Goal: Information Seeking & Learning: Learn about a topic

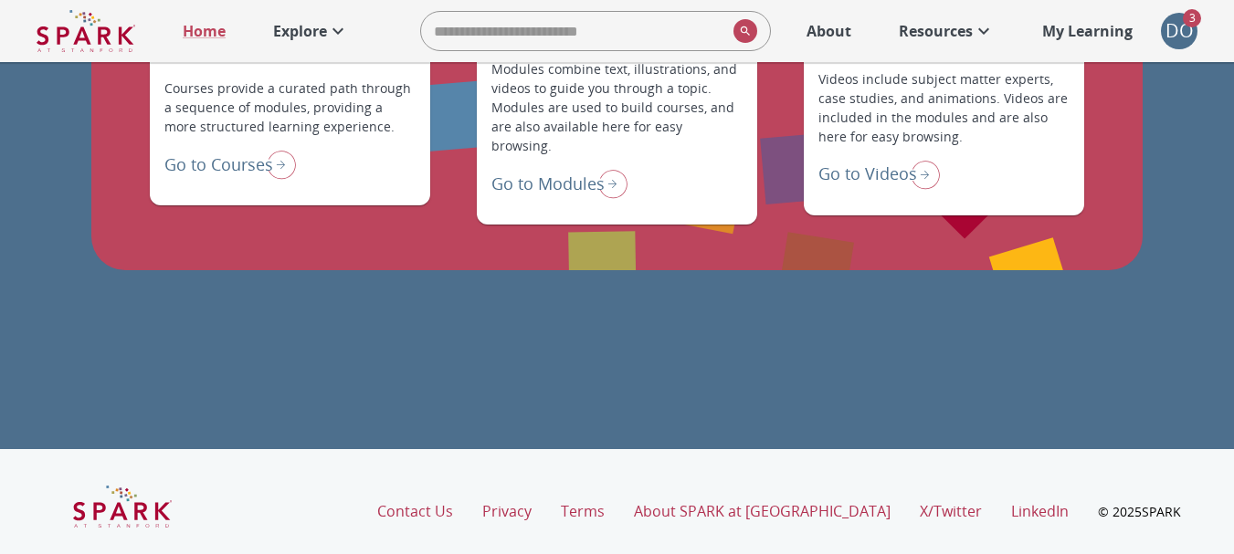
scroll to position [1576, 0]
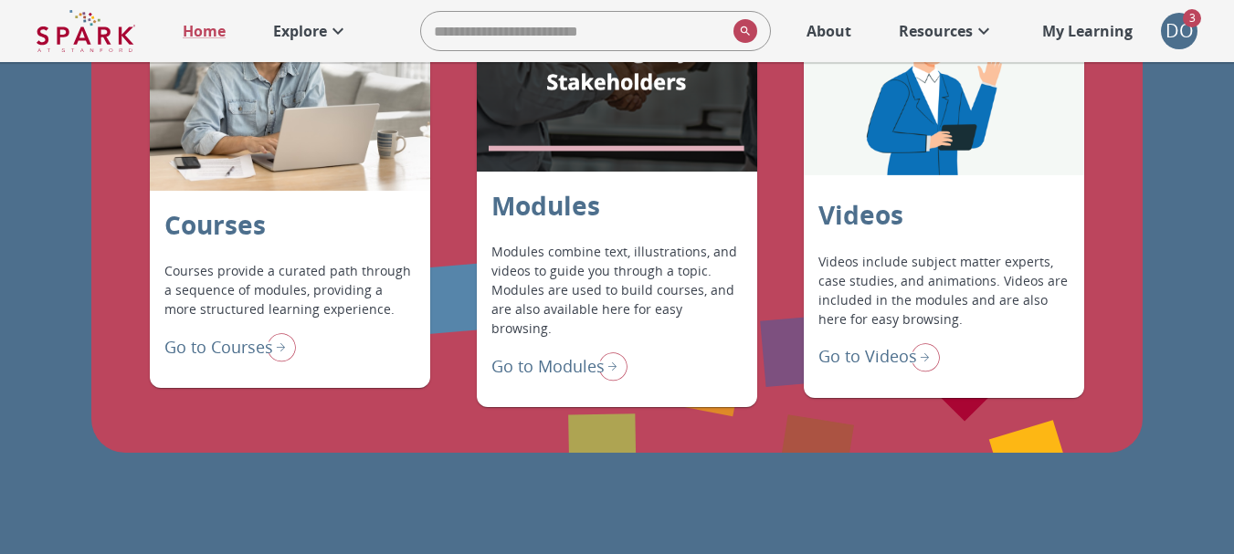
click at [563, 354] on p "Go to Modules" at bounding box center [547, 366] width 113 height 25
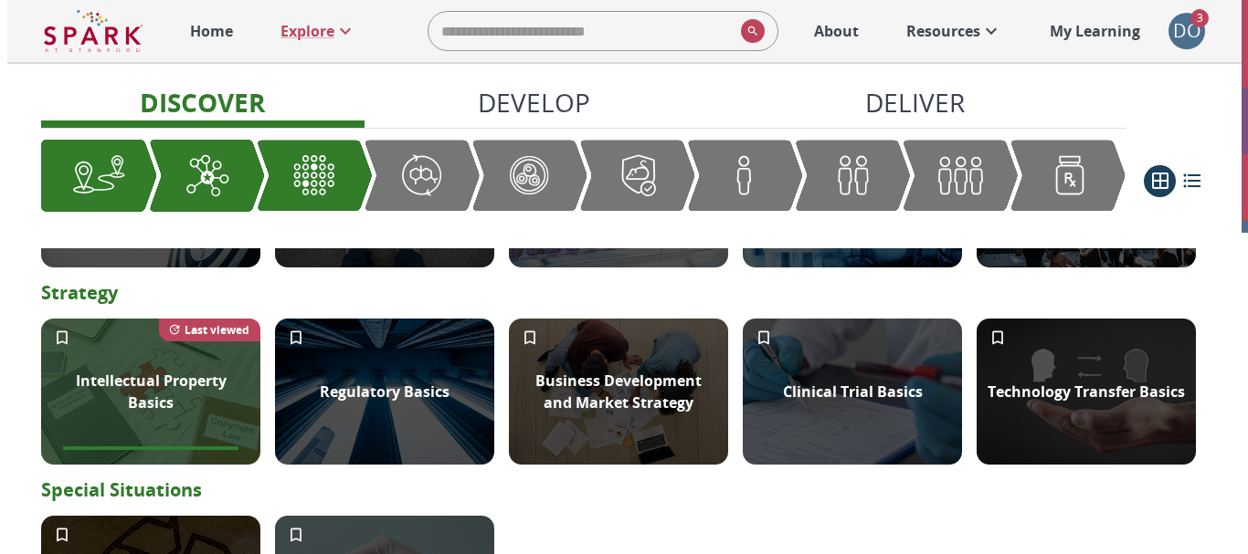
scroll to position [731, 0]
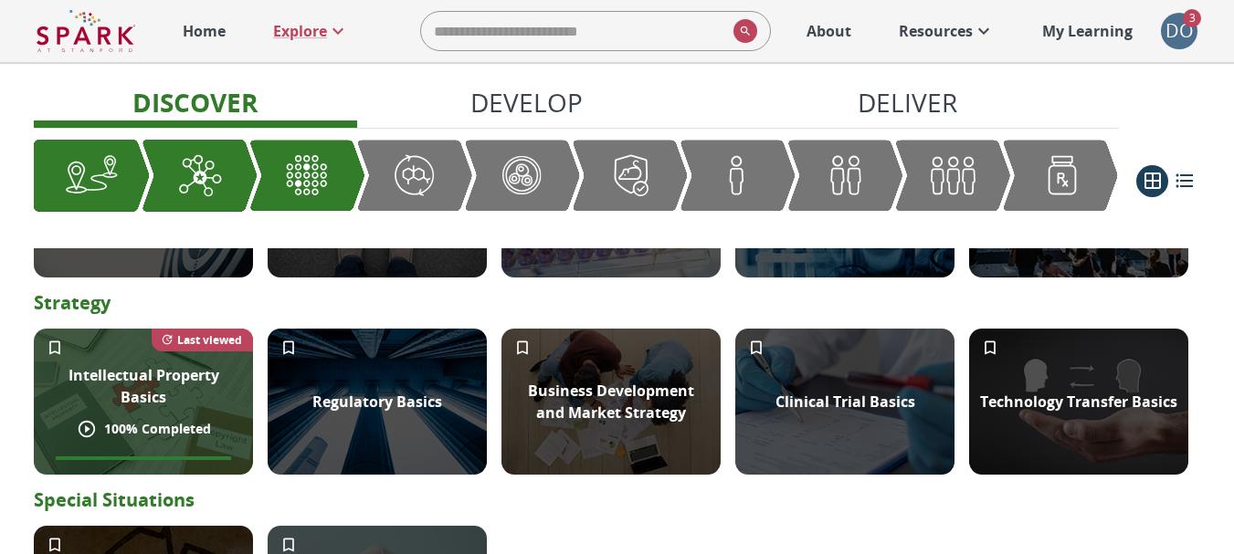
click at [170, 396] on p "Intellectual Property Basics" at bounding box center [143, 386] width 197 height 44
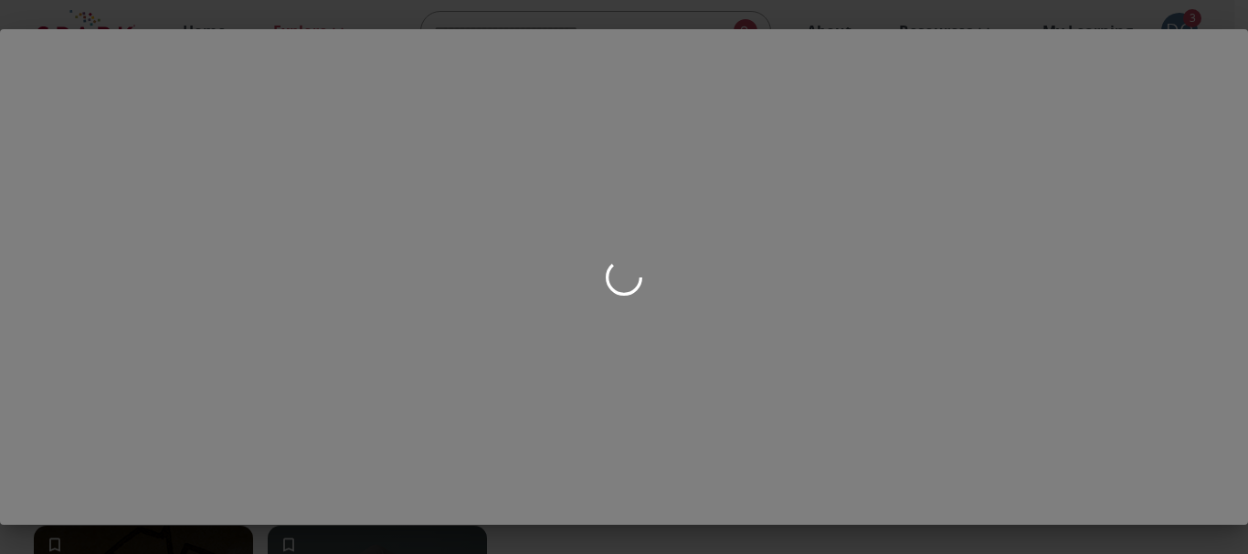
click at [111, 179] on div at bounding box center [624, 277] width 1248 height 554
click at [605, 246] on div at bounding box center [624, 277] width 1248 height 554
click at [111, 265] on div at bounding box center [624, 277] width 1248 height 554
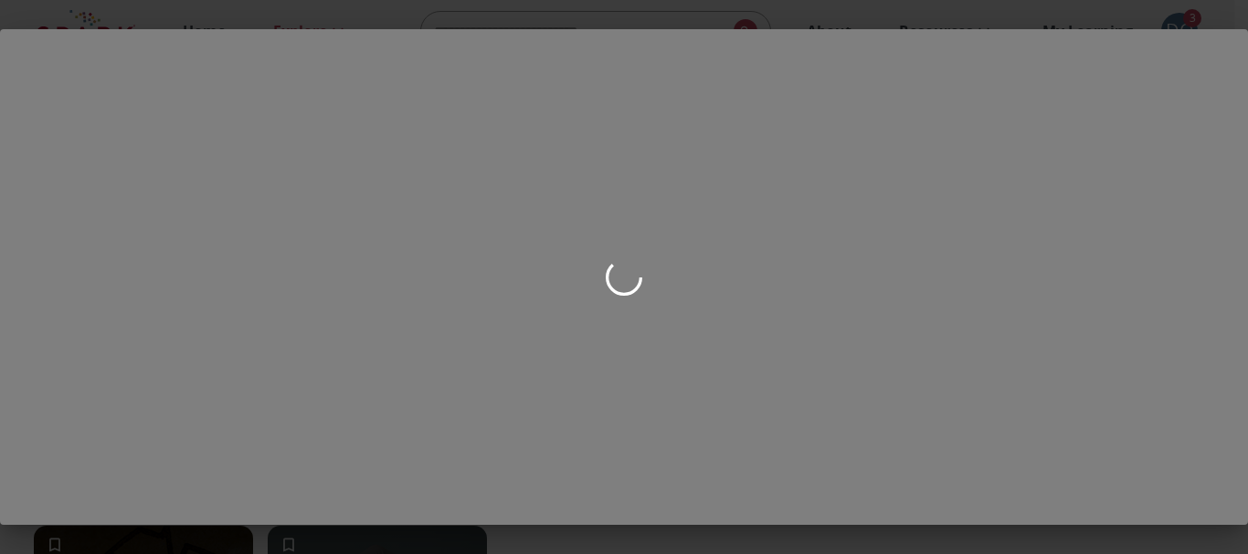
click at [563, 270] on div at bounding box center [624, 277] width 1248 height 554
click at [721, 273] on div at bounding box center [624, 277] width 1248 height 554
click at [545, 158] on div at bounding box center [624, 277] width 1248 height 554
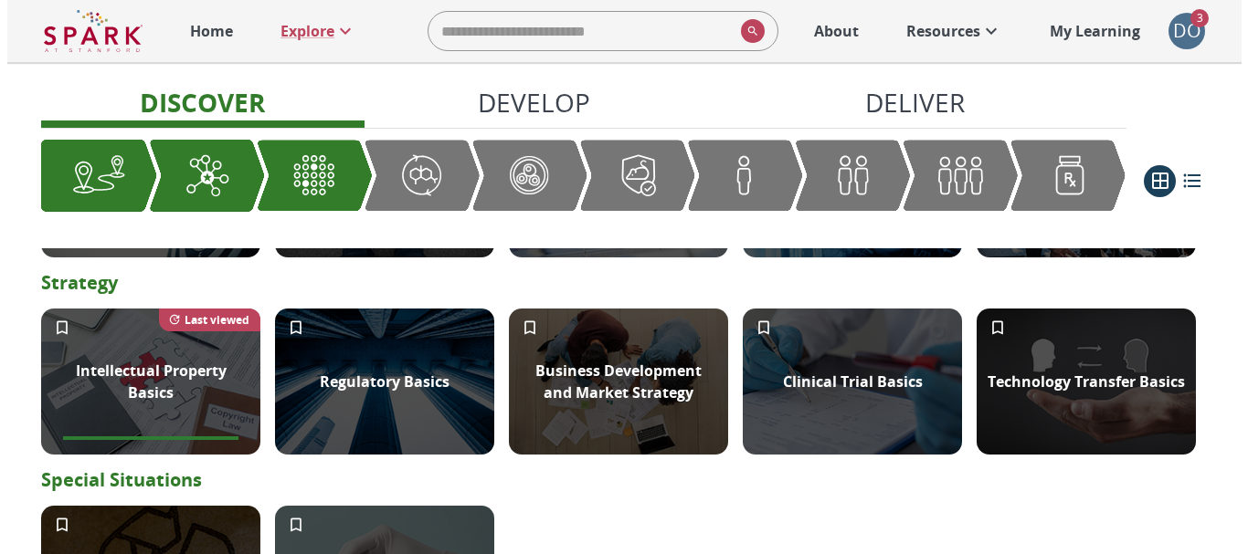
scroll to position [710, 0]
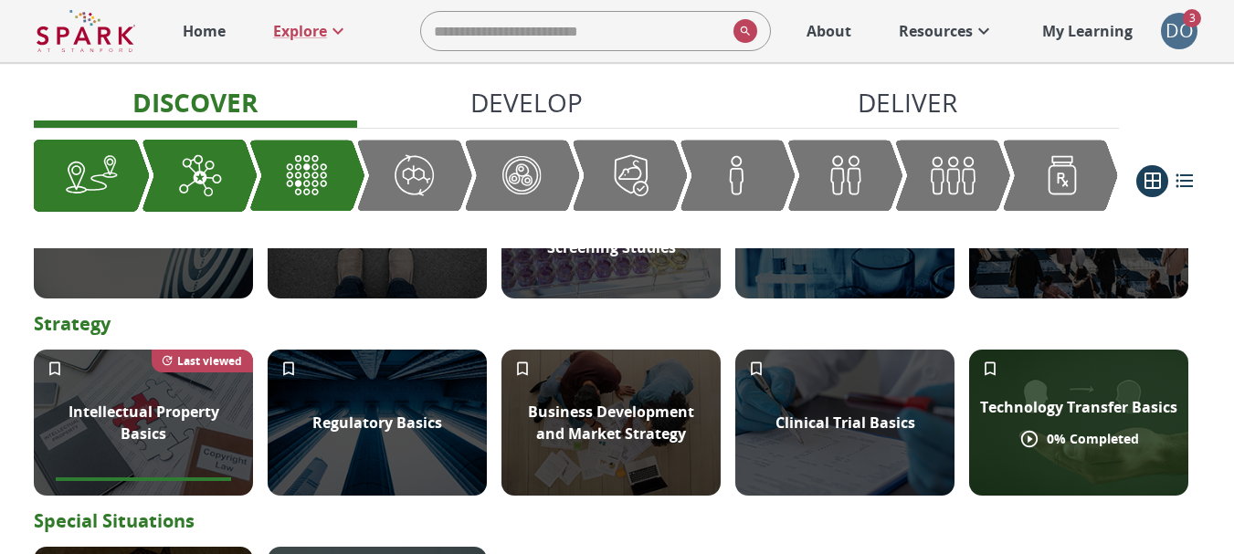
click at [1095, 402] on p "Technology Transfer Basics" at bounding box center [1078, 407] width 197 height 22
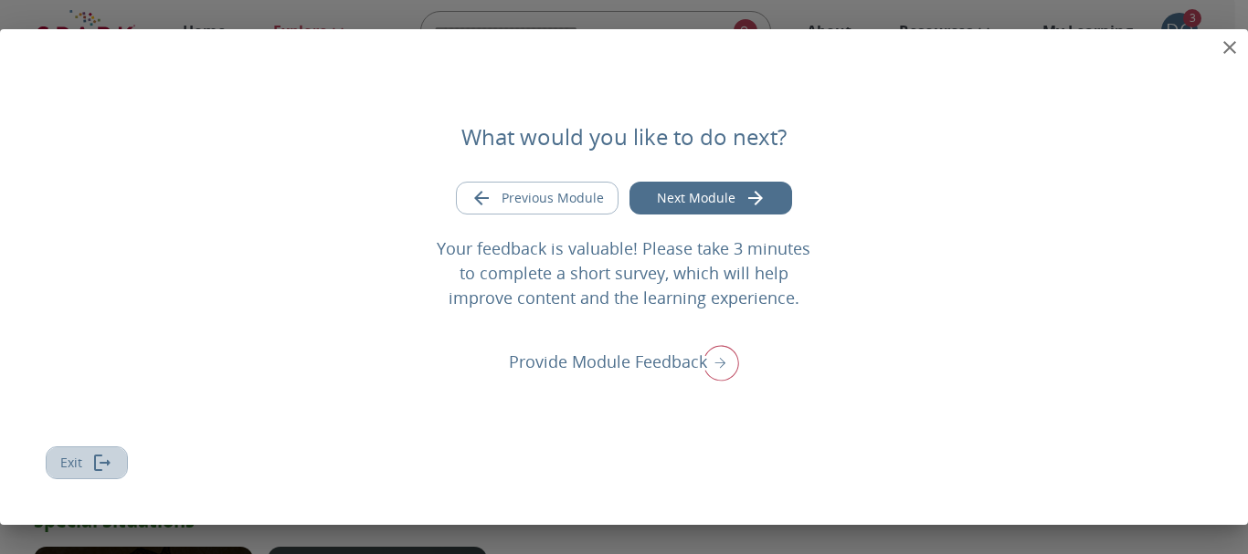
click at [65, 461] on button "Exit" at bounding box center [87, 464] width 82 height 34
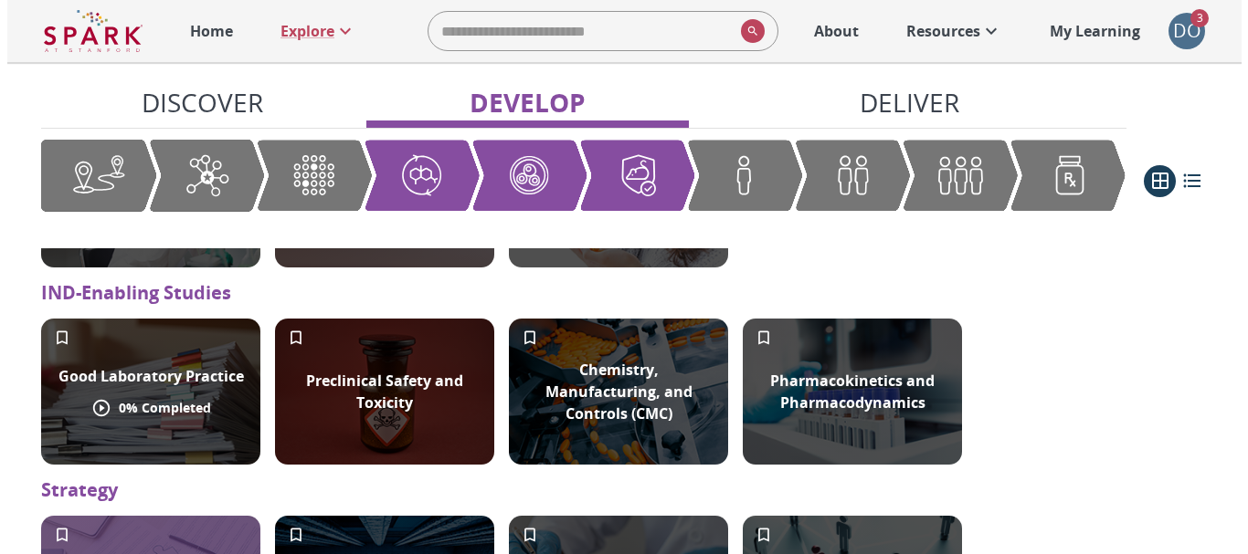
scroll to position [2009, 0]
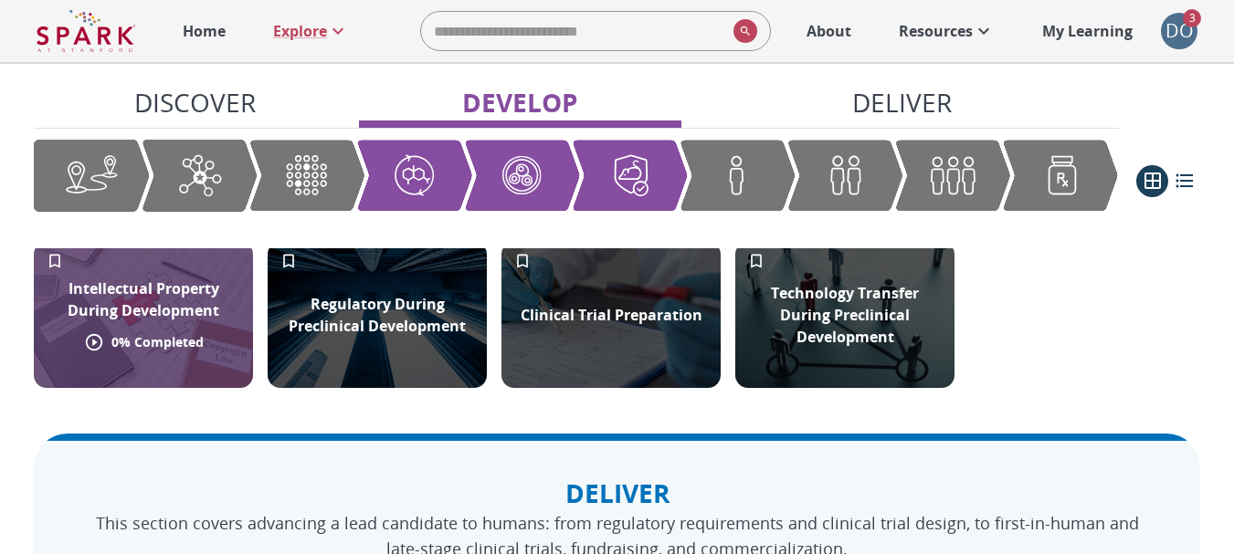
click at [153, 297] on p "Intellectual Property During Development" at bounding box center [143, 300] width 197 height 44
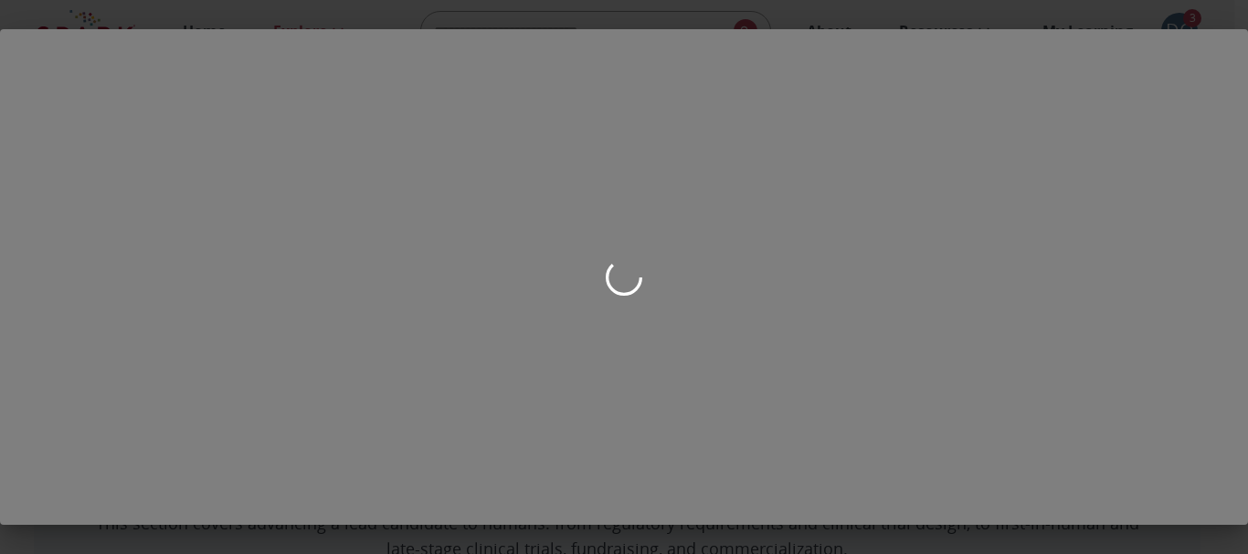
click at [663, 261] on div at bounding box center [624, 277] width 1248 height 554
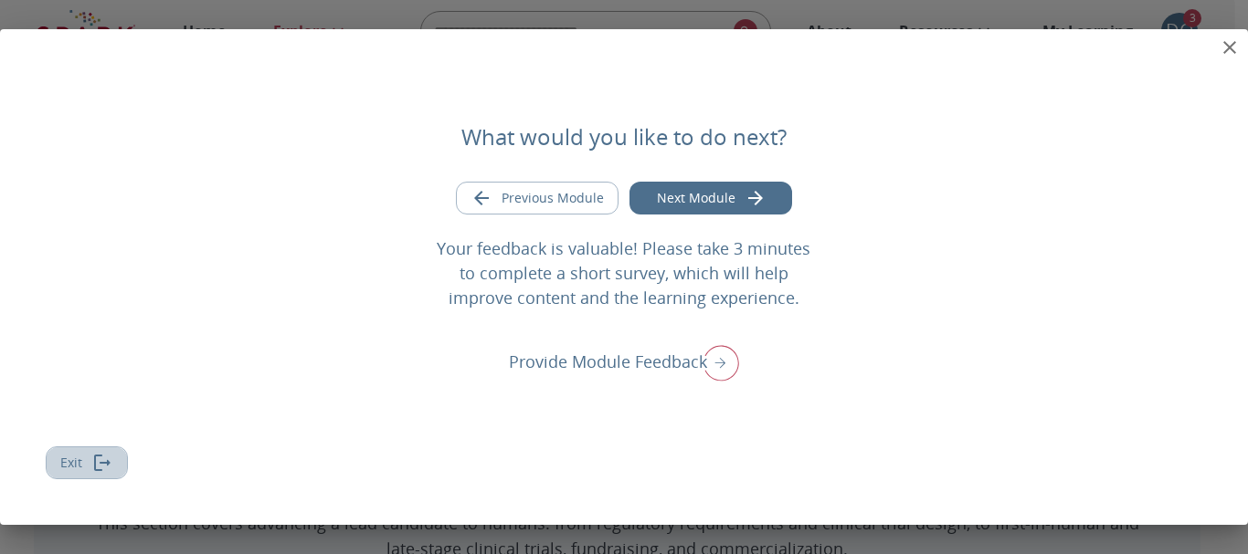
click at [74, 473] on button "Exit" at bounding box center [87, 464] width 82 height 34
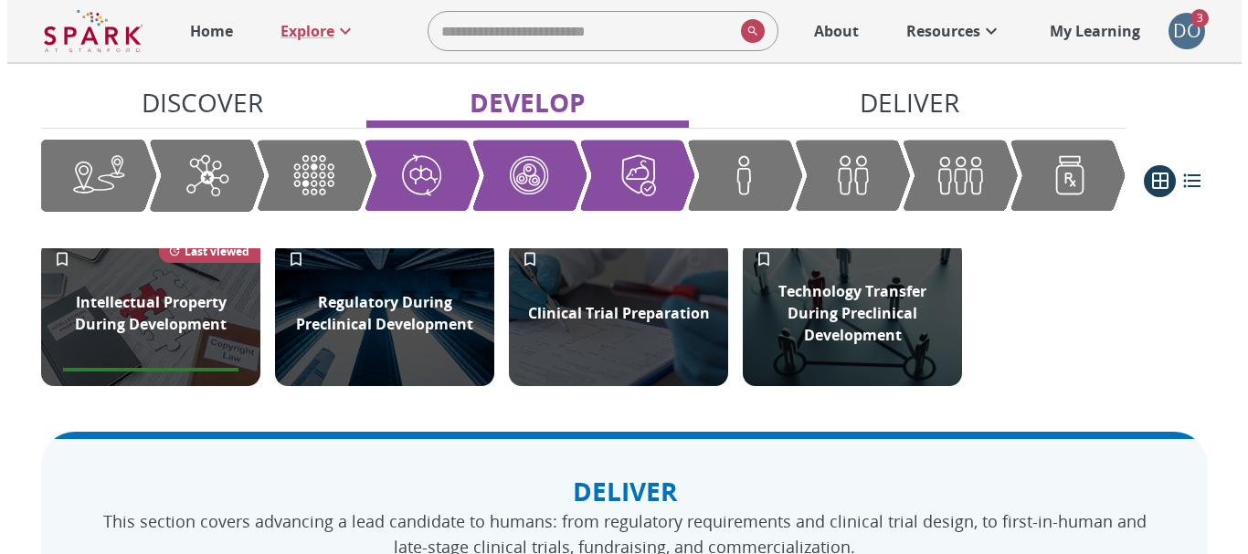
scroll to position [1918, 0]
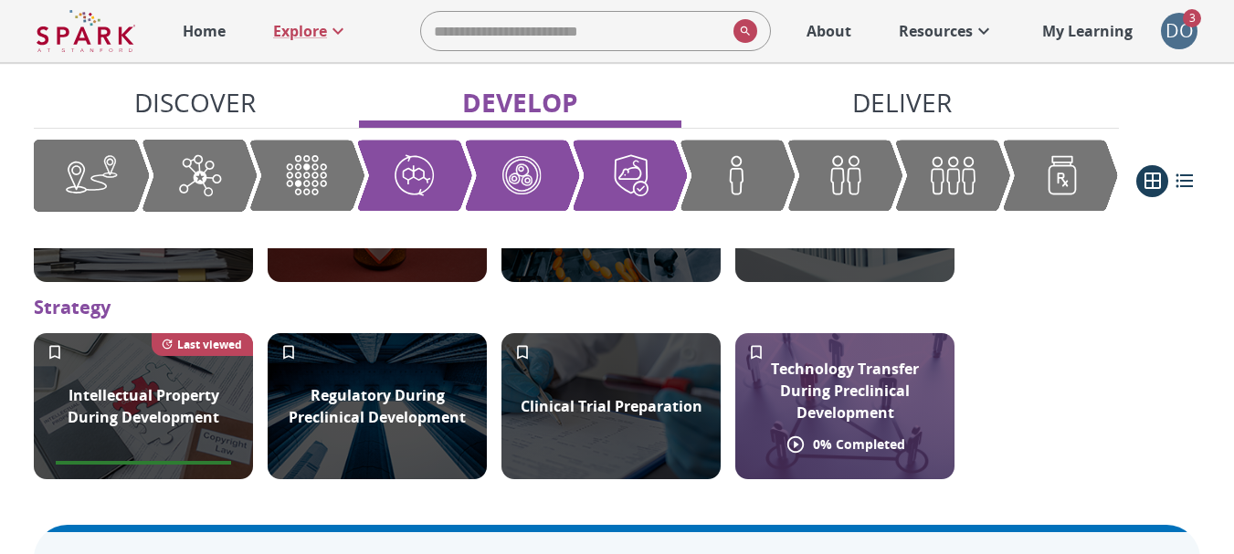
click at [819, 408] on p "Technology Transfer During Preclinical Development" at bounding box center [844, 391] width 197 height 66
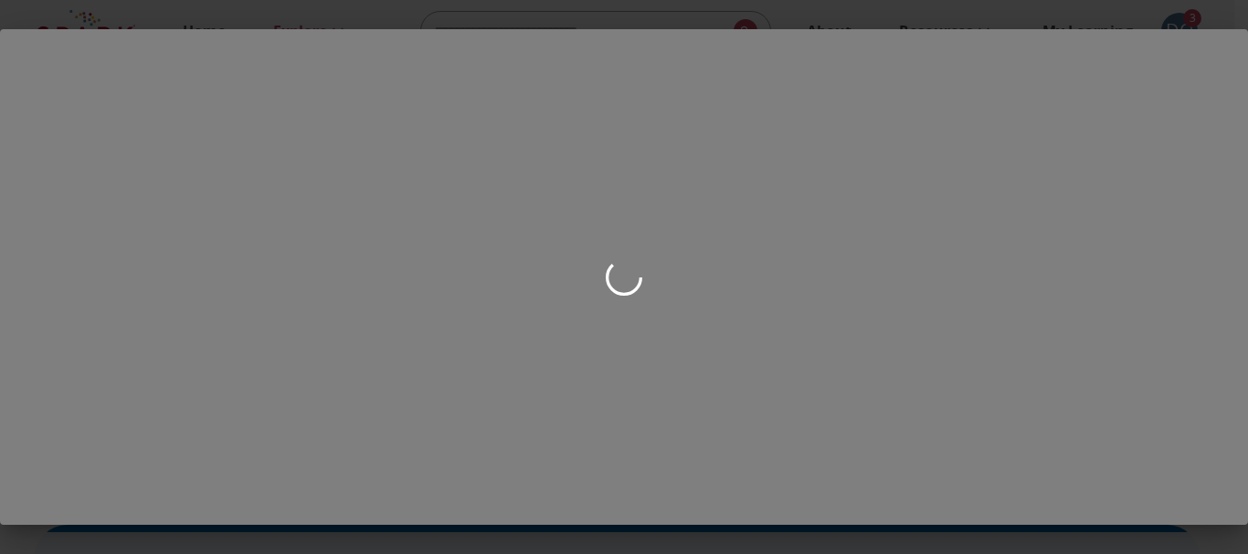
click at [611, 301] on div at bounding box center [624, 277] width 1248 height 554
